Goal: Task Accomplishment & Management: Manage account settings

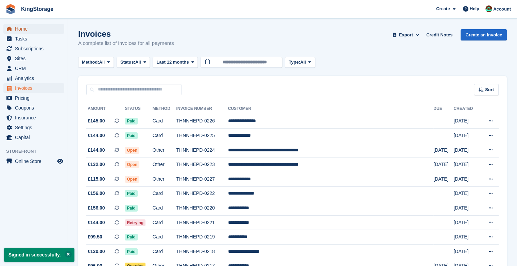
click at [20, 29] on span "Home" at bounding box center [35, 29] width 41 height 10
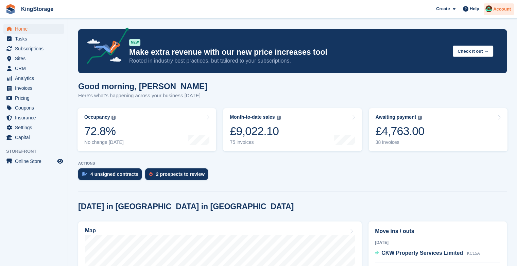
click at [500, 12] on span "Account" at bounding box center [502, 9] width 18 height 7
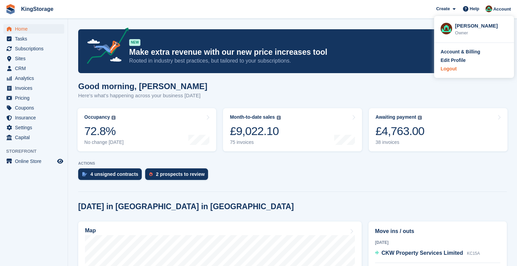
click at [457, 67] on div "Logout" at bounding box center [473, 68] width 67 height 7
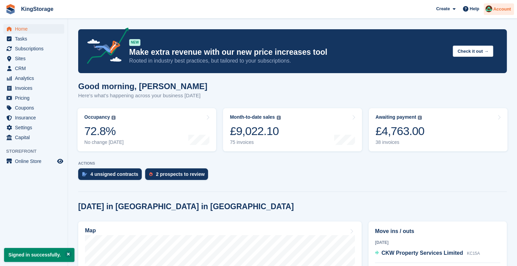
click at [494, 12] on span "Account" at bounding box center [502, 9] width 18 height 7
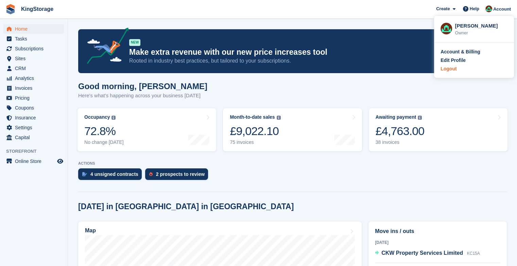
click at [454, 70] on div "Logout" at bounding box center [448, 68] width 16 height 7
